Goal: Transaction & Acquisition: Purchase product/service

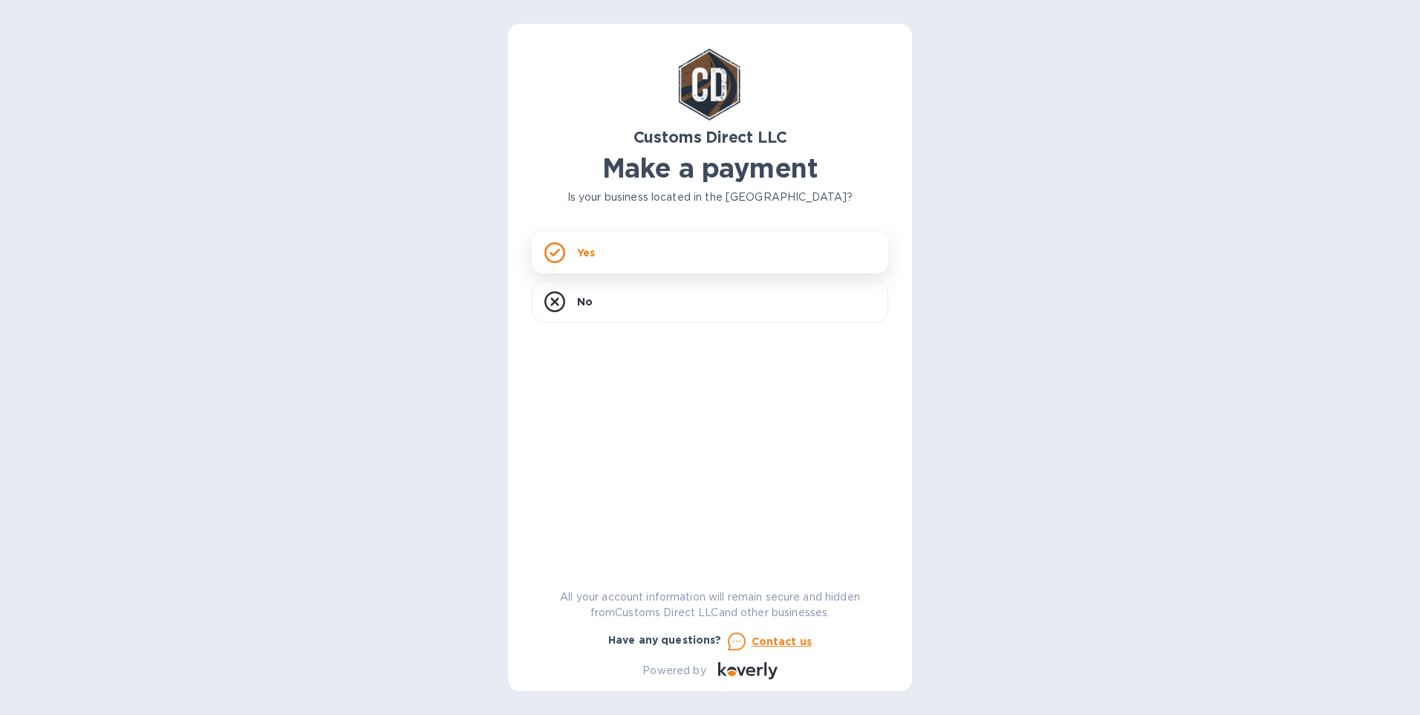
click at [554, 250] on icon at bounding box center [554, 252] width 21 height 21
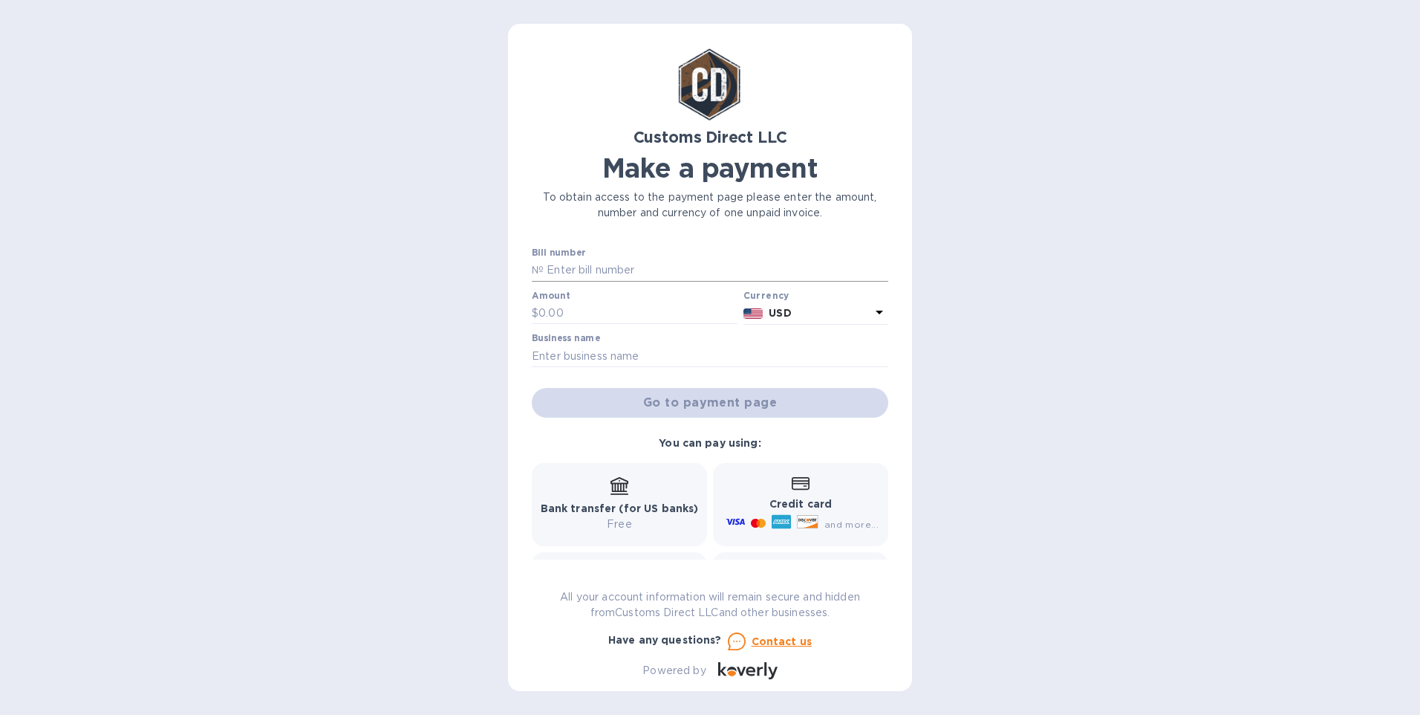
click at [579, 270] on input "text" at bounding box center [716, 270] width 345 height 22
click at [585, 266] on input "B" at bounding box center [716, 270] width 345 height 22
click at [591, 272] on input "B" at bounding box center [716, 270] width 345 height 22
type input "B00055836"
click at [566, 309] on input "text" at bounding box center [638, 313] width 199 height 22
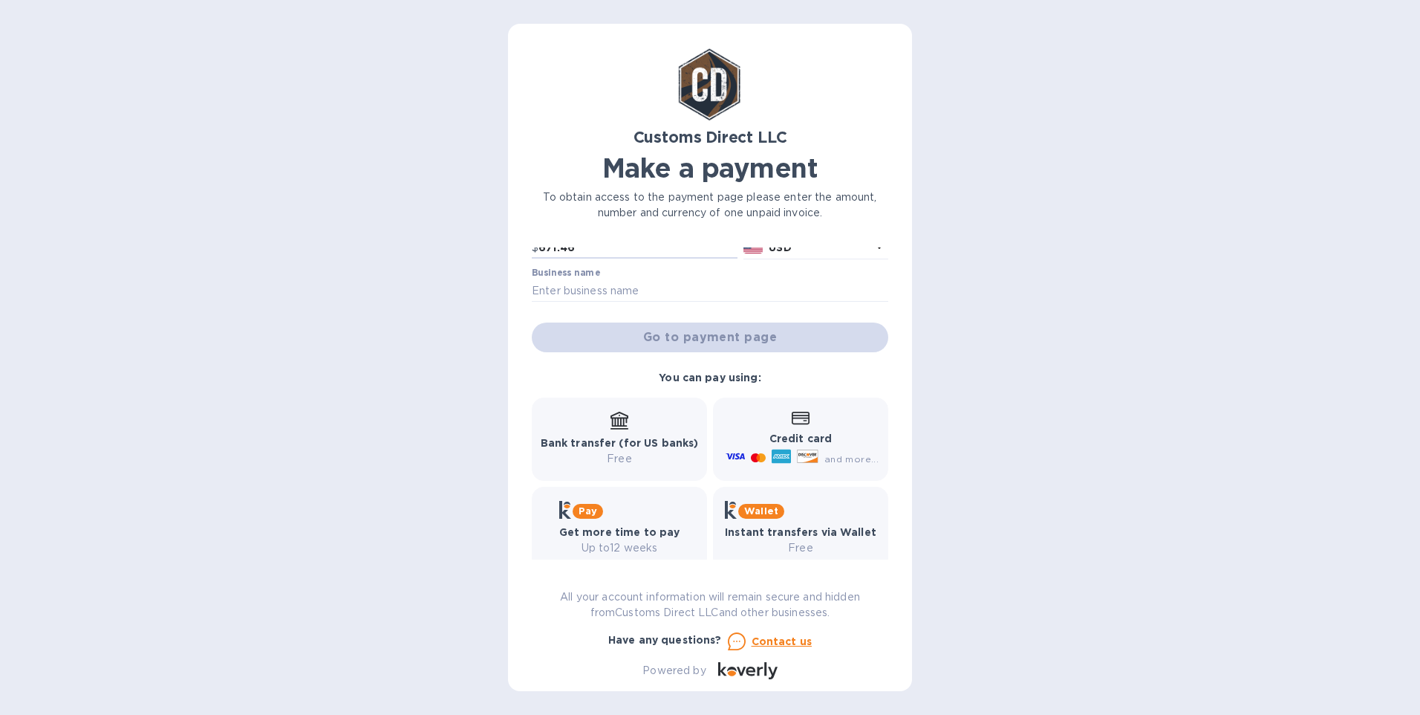
scroll to position [74, 0]
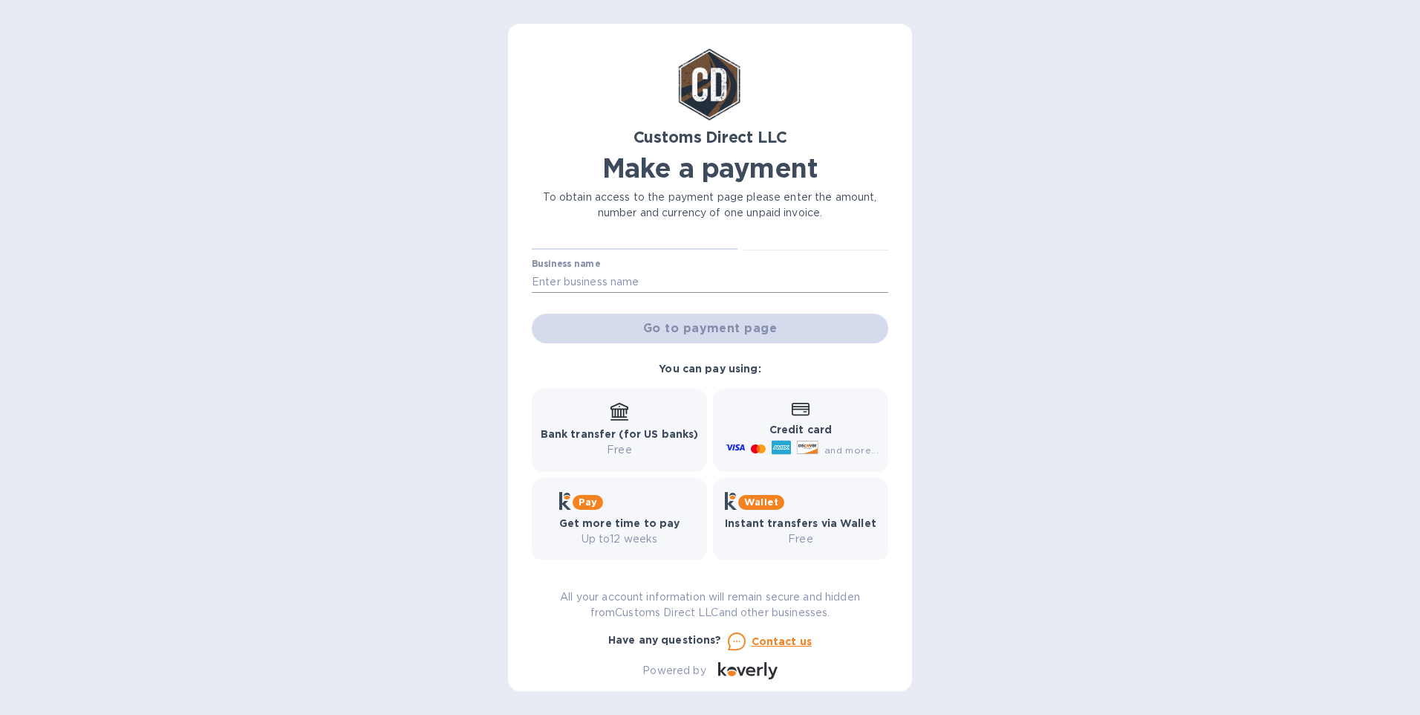
type input "671.46"
click at [557, 277] on input "text" at bounding box center [710, 281] width 357 height 22
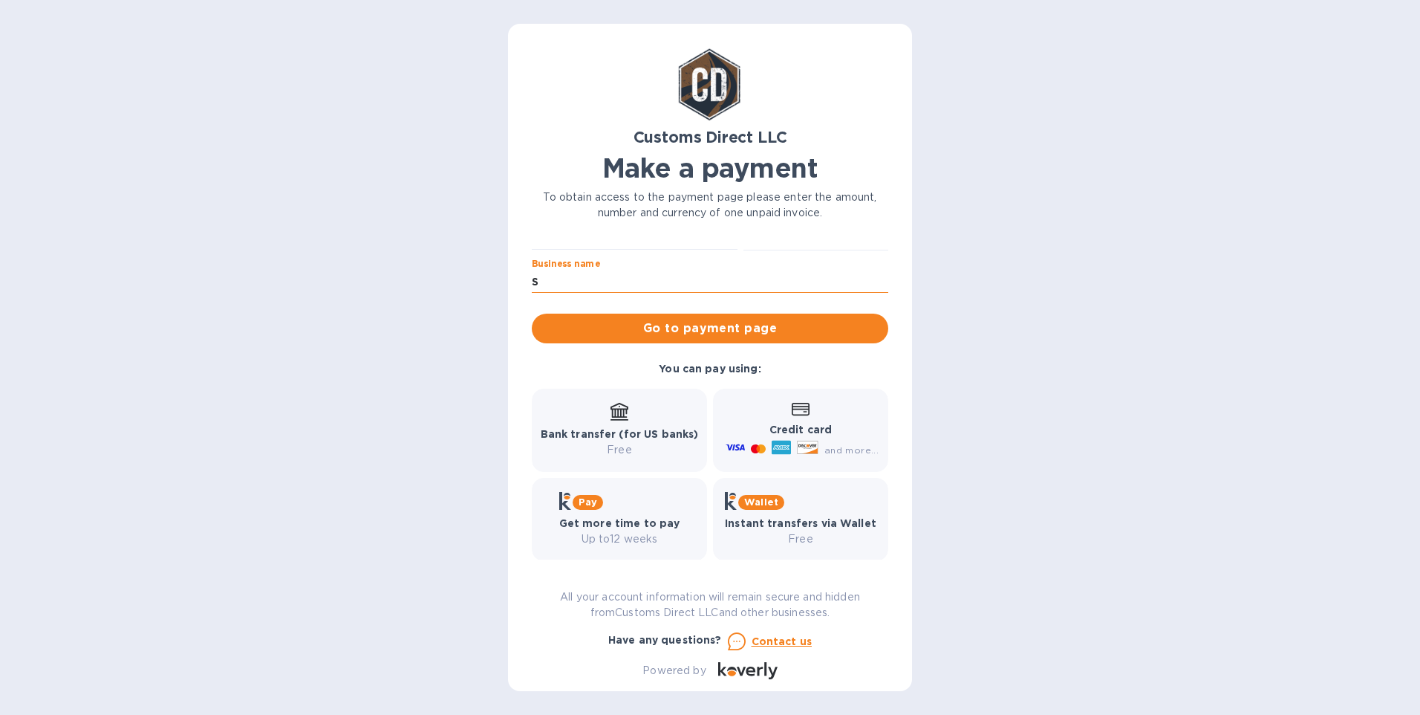
type input "[PERSON_NAME] Consulting Services Inc."
click at [691, 322] on span "Go to payment page" at bounding box center [710, 328] width 333 height 18
